Goal: Information Seeking & Learning: Learn about a topic

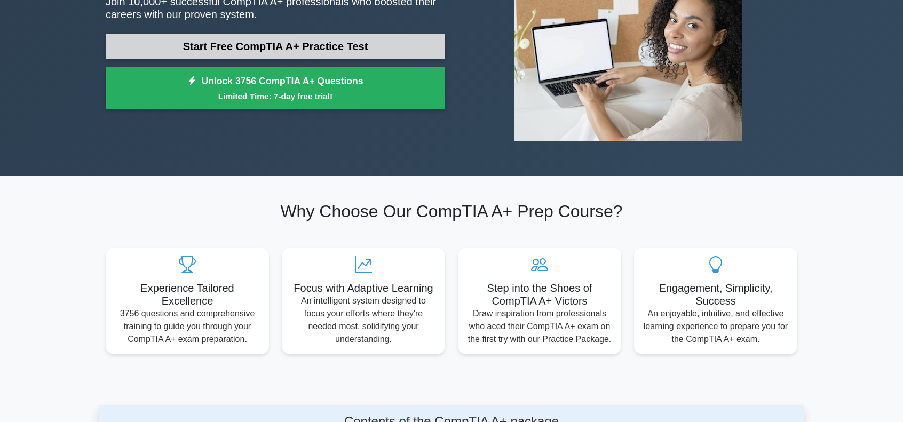
click at [283, 50] on link "Start Free CompTIA A+ Practice Test" at bounding box center [275, 47] width 339 height 26
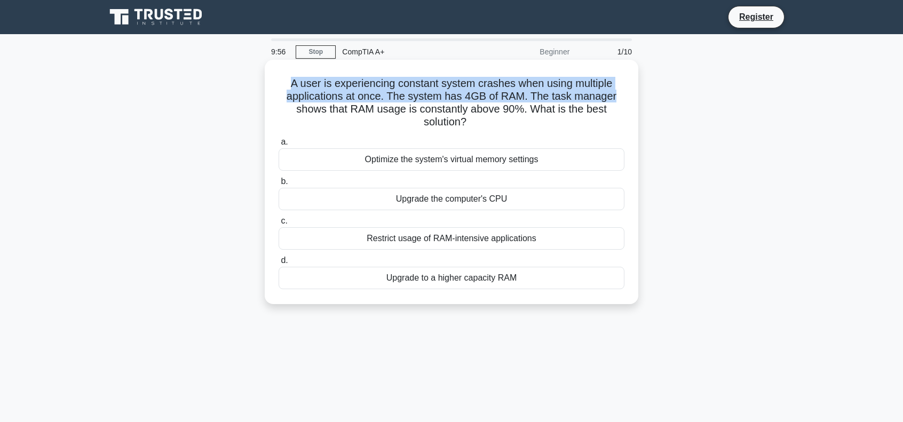
drag, startPoint x: 282, startPoint y: 83, endPoint x: 633, endPoint y: 90, distance: 351.1
click at [633, 90] on div "A user is experiencing constant system crashes when using multiple applications…" at bounding box center [451, 182] width 365 height 236
click at [634, 90] on div "A user is experiencing constant system crashes when using multiple applications…" at bounding box center [451, 182] width 373 height 244
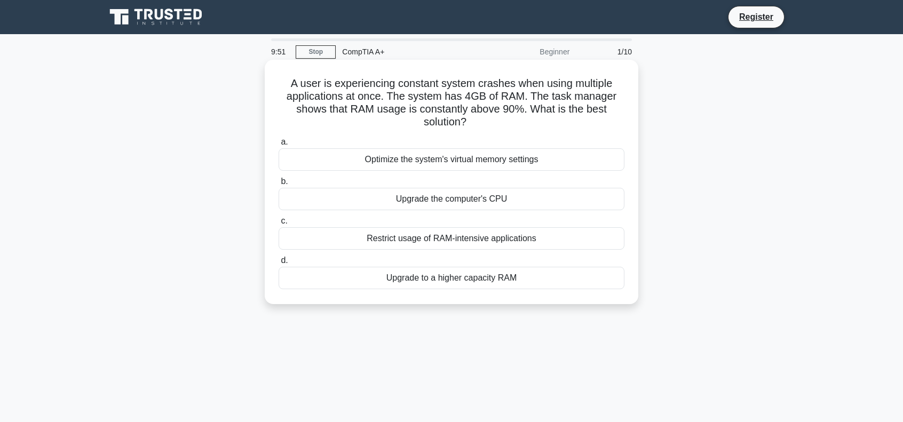
click at [563, 104] on h5 "A user is experiencing constant system crashes when using multiple applications…" at bounding box center [451, 103] width 348 height 52
click at [364, 241] on div "Restrict usage of RAM-intensive applications" at bounding box center [452, 238] width 346 height 22
click at [279, 225] on input "c. Restrict usage of RAM-intensive applications" at bounding box center [279, 221] width 0 height 7
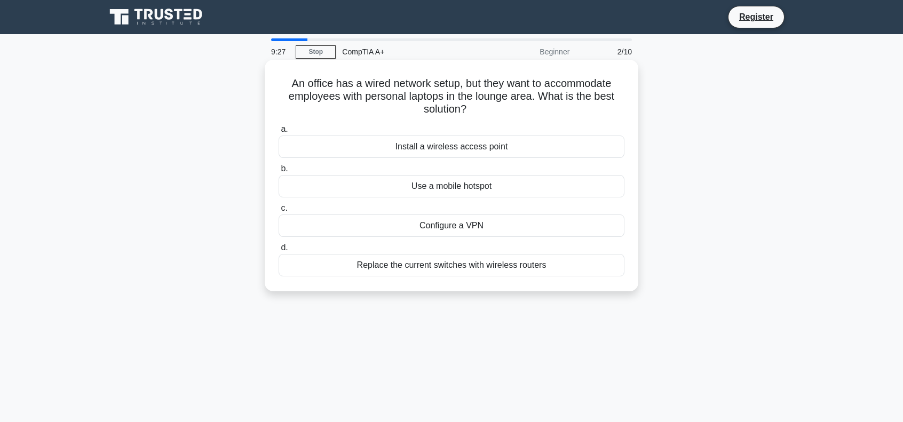
click at [438, 154] on div "Install a wireless access point" at bounding box center [452, 147] width 346 height 22
click at [279, 133] on input "a. Install a wireless access point" at bounding box center [279, 129] width 0 height 7
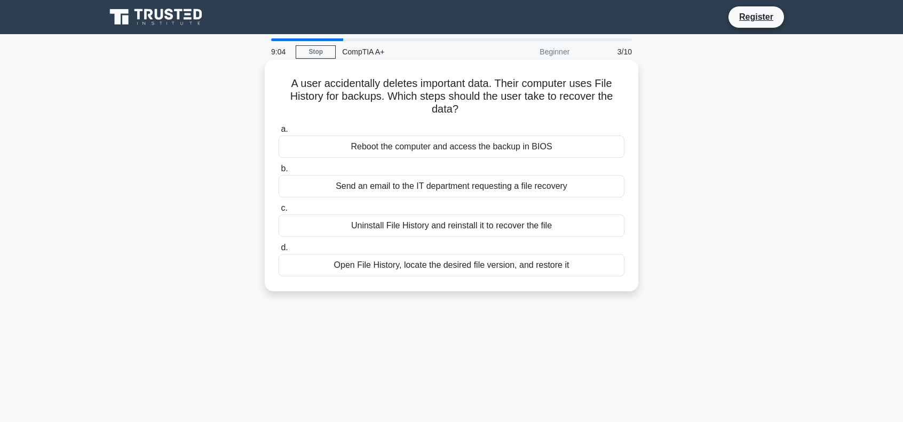
click at [411, 265] on div "Open File History, locate the desired file version, and restore it" at bounding box center [452, 265] width 346 height 22
click at [279, 251] on input "d. Open File History, locate the desired file version, and restore it" at bounding box center [279, 247] width 0 height 7
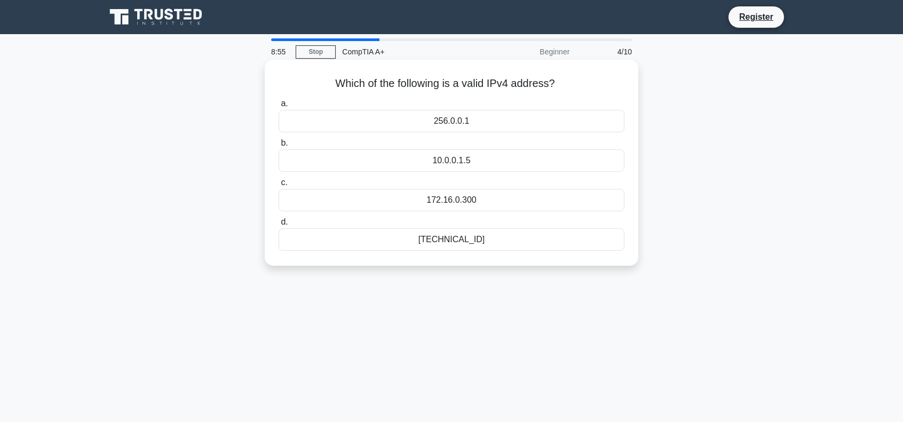
click at [450, 242] on div "192.168.0.1" at bounding box center [452, 239] width 346 height 22
click at [279, 226] on input "d. 192.168.0.1" at bounding box center [279, 222] width 0 height 7
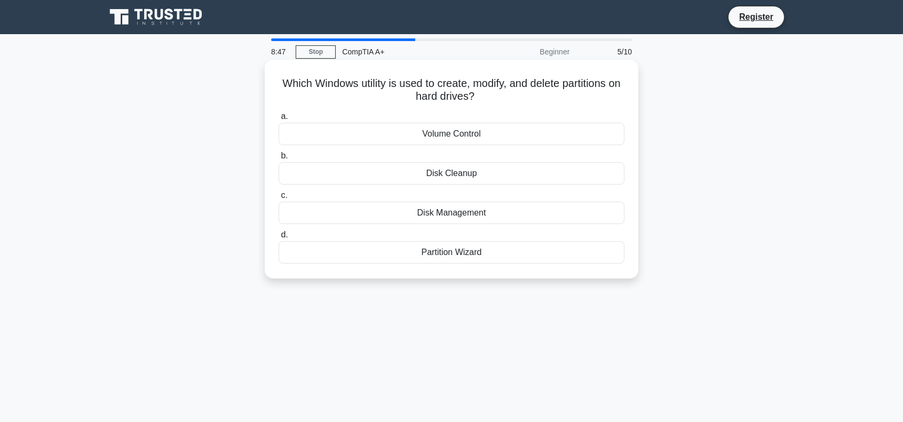
click at [445, 214] on div "Disk Management" at bounding box center [452, 213] width 346 height 22
click at [279, 199] on input "c. Disk Management" at bounding box center [279, 195] width 0 height 7
click at [463, 214] on div "PS/2 port" at bounding box center [452, 213] width 346 height 22
click at [279, 199] on input "c. PS/2 port" at bounding box center [279, 195] width 0 height 7
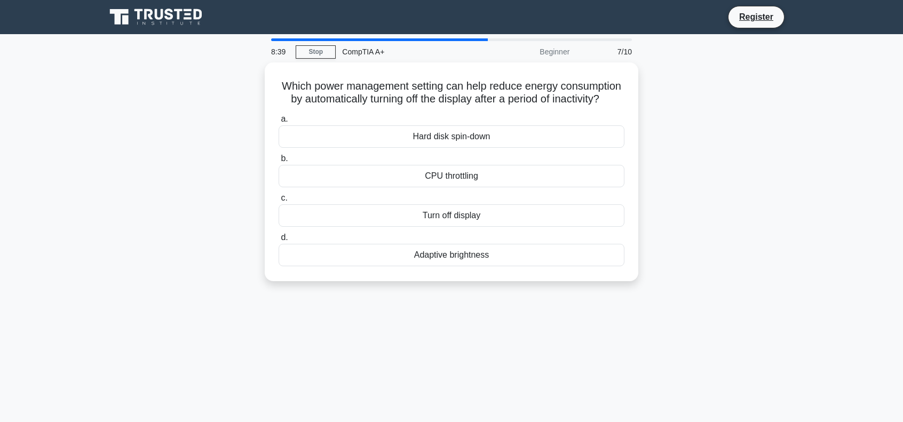
drag, startPoint x: 463, startPoint y: 214, endPoint x: 170, endPoint y: 184, distance: 295.0
click at [170, 184] on div "Which power management setting can help reduce energy consumption by automatica…" at bounding box center [451, 178] width 704 height 232
click at [412, 224] on div "Turn off display" at bounding box center [452, 213] width 346 height 22
click at [279, 199] on input "c. Turn off display" at bounding box center [279, 195] width 0 height 7
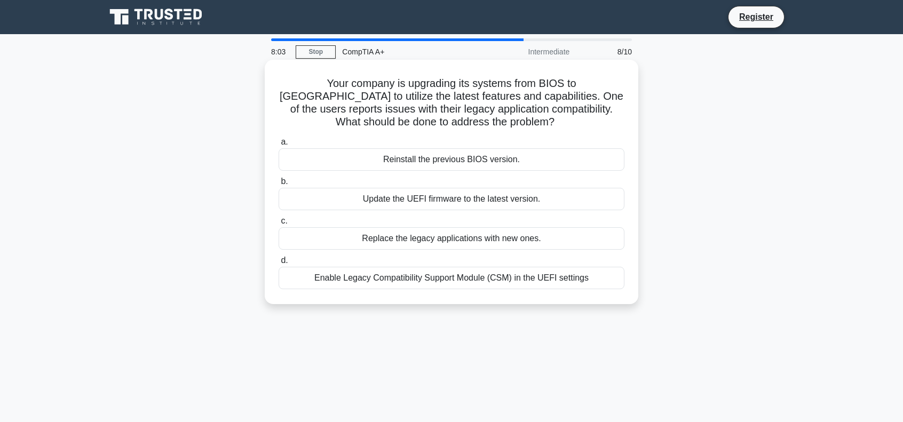
click at [364, 279] on div "Enable Legacy Compatibility Support Module (CSM) in the UEFI settings" at bounding box center [452, 278] width 346 height 22
click at [279, 264] on input "d. Enable Legacy Compatibility Support Module (CSM) in the UEFI settings" at bounding box center [279, 260] width 0 height 7
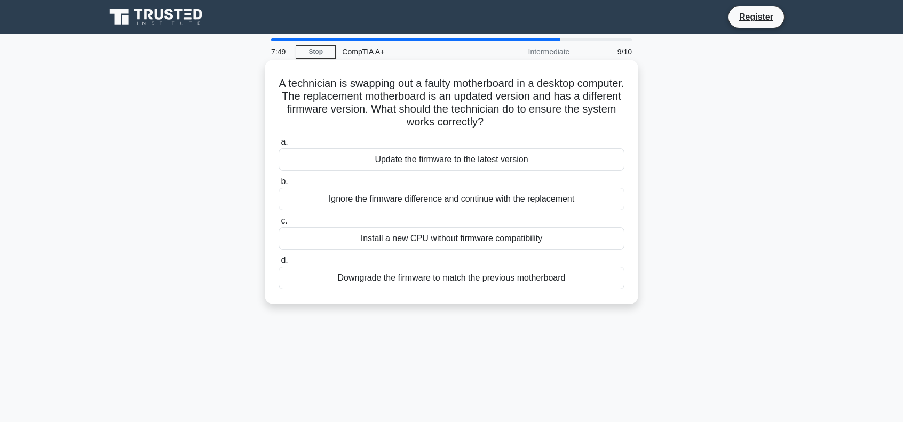
click at [367, 166] on div "Update the firmware to the latest version" at bounding box center [452, 159] width 346 height 22
click at [279, 146] on input "a. Update the firmware to the latest version" at bounding box center [279, 142] width 0 height 7
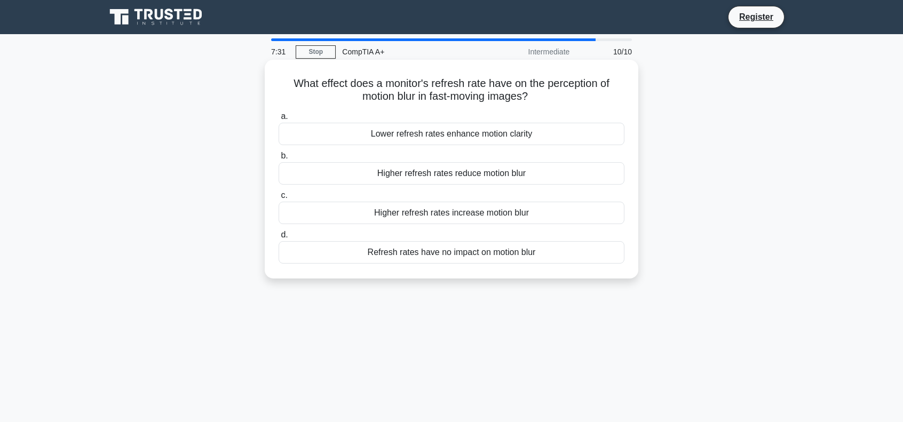
click at [397, 177] on div "Higher refresh rates reduce motion blur" at bounding box center [452, 173] width 346 height 22
click at [279, 160] on input "b. Higher refresh rates reduce motion blur" at bounding box center [279, 156] width 0 height 7
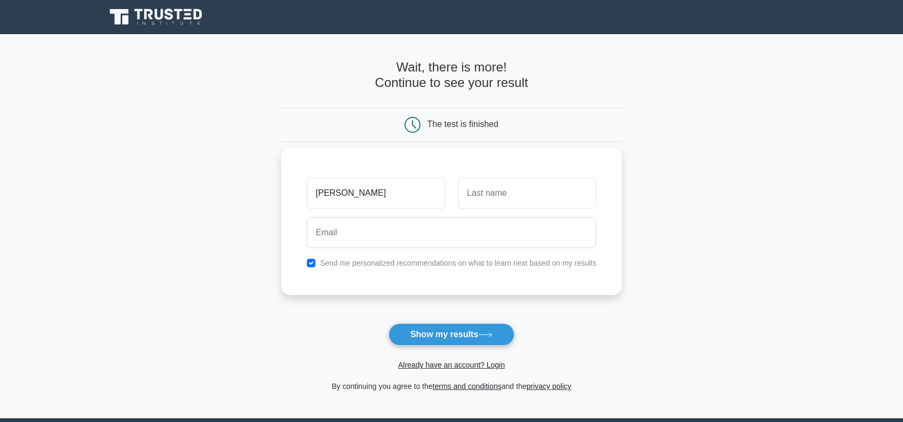
type input "bijay"
click at [583, 180] on input "text" at bounding box center [527, 193] width 138 height 31
type input "k c"
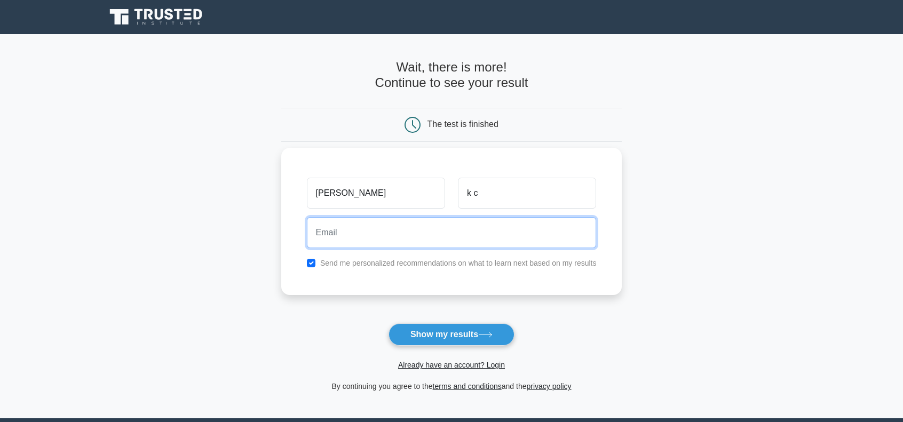
drag, startPoint x: 297, startPoint y: 212, endPoint x: 380, endPoint y: 242, distance: 88.1
click at [316, 222] on div "bijay k c Send me personalized recommendations on what to learn next based on m…" at bounding box center [451, 221] width 341 height 147
click at [400, 243] on input "email" at bounding box center [452, 232] width 290 height 31
type input "kcbijay38@gmail.com"
click at [388, 323] on button "Show my results" at bounding box center [451, 334] width 126 height 22
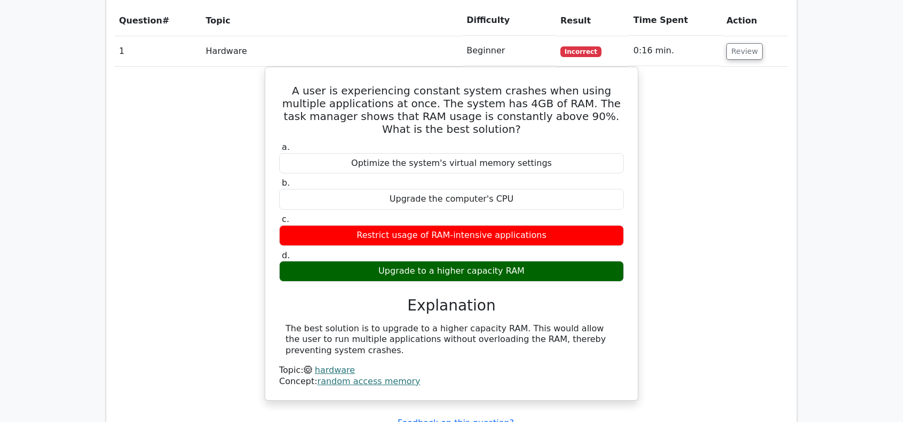
scroll to position [805, 0]
